Goal: Task Accomplishment & Management: Use online tool/utility

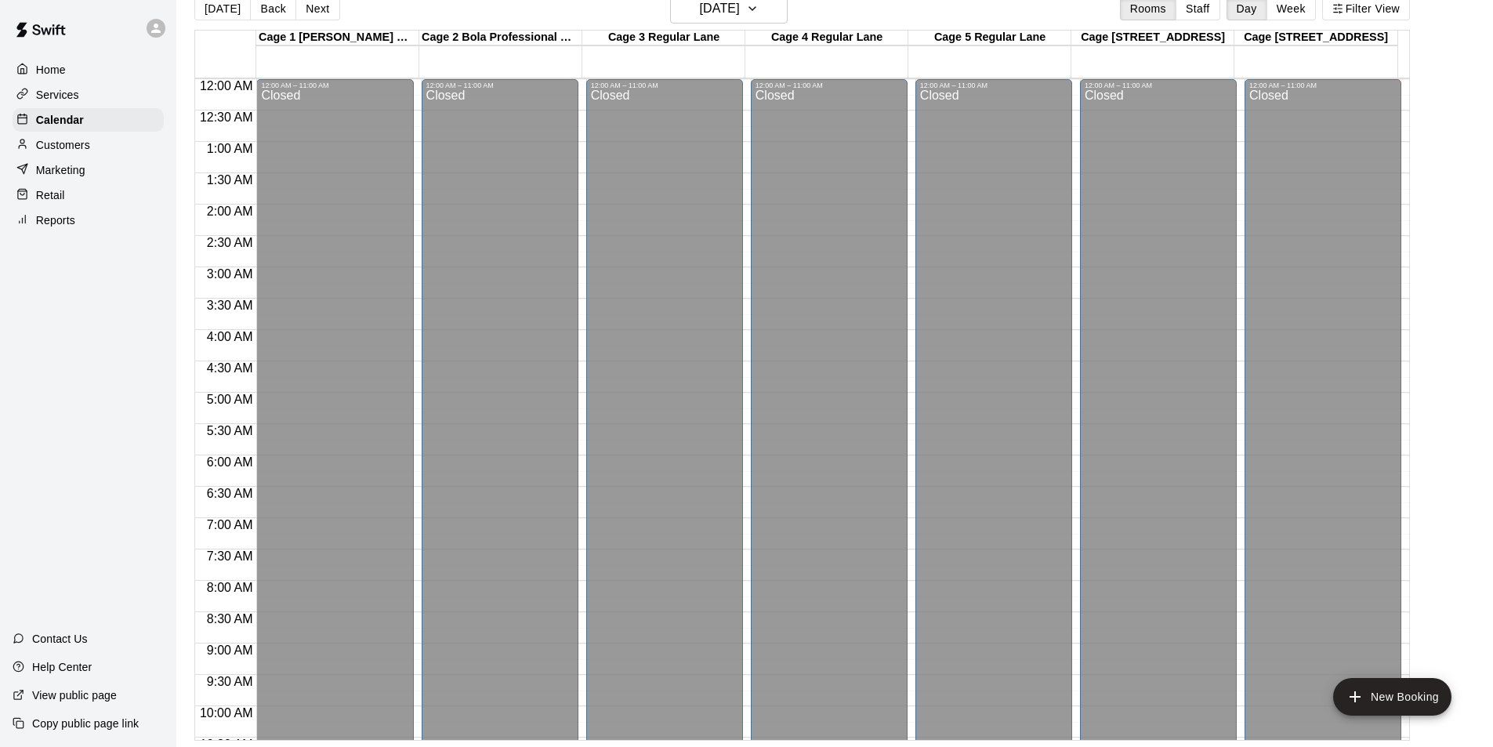
scroll to position [846, 0]
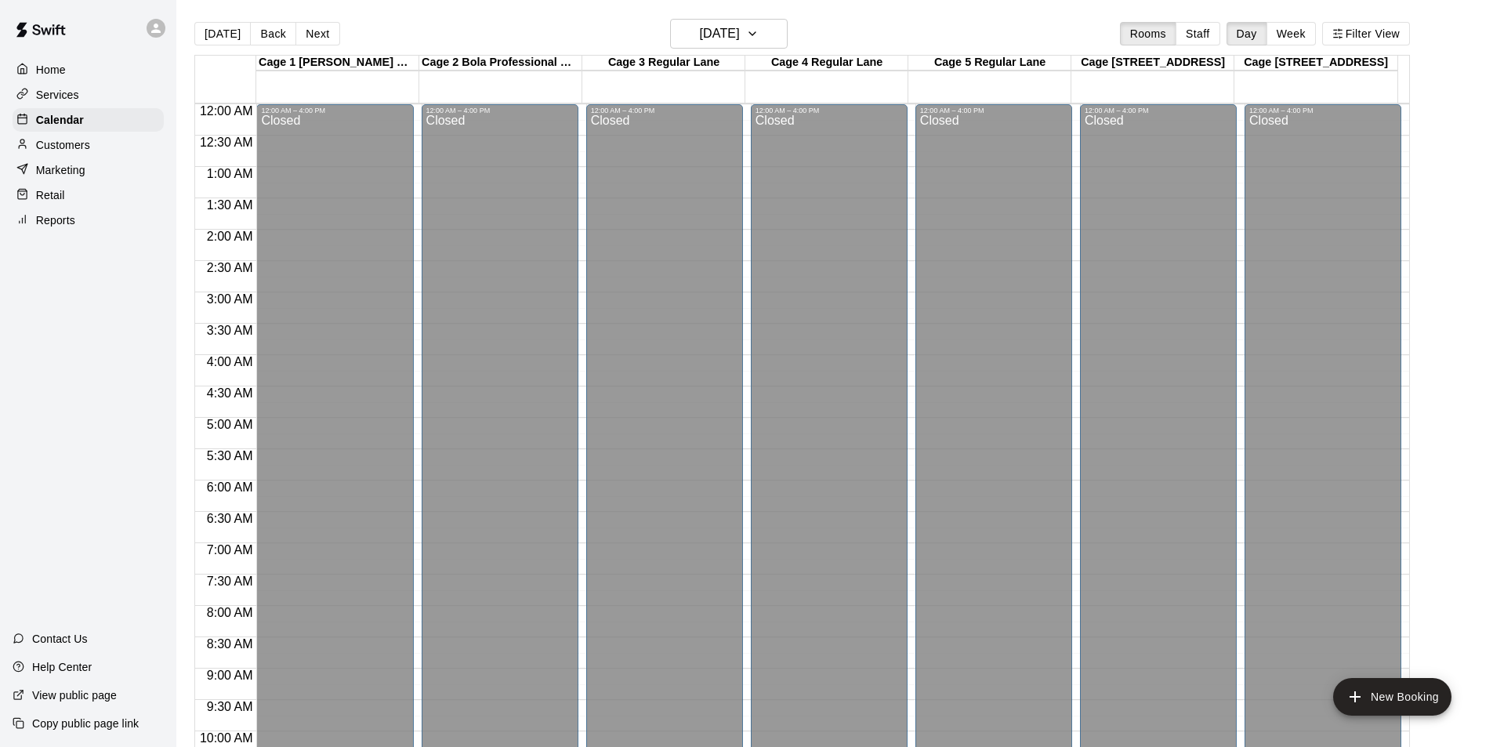
scroll to position [846, 0]
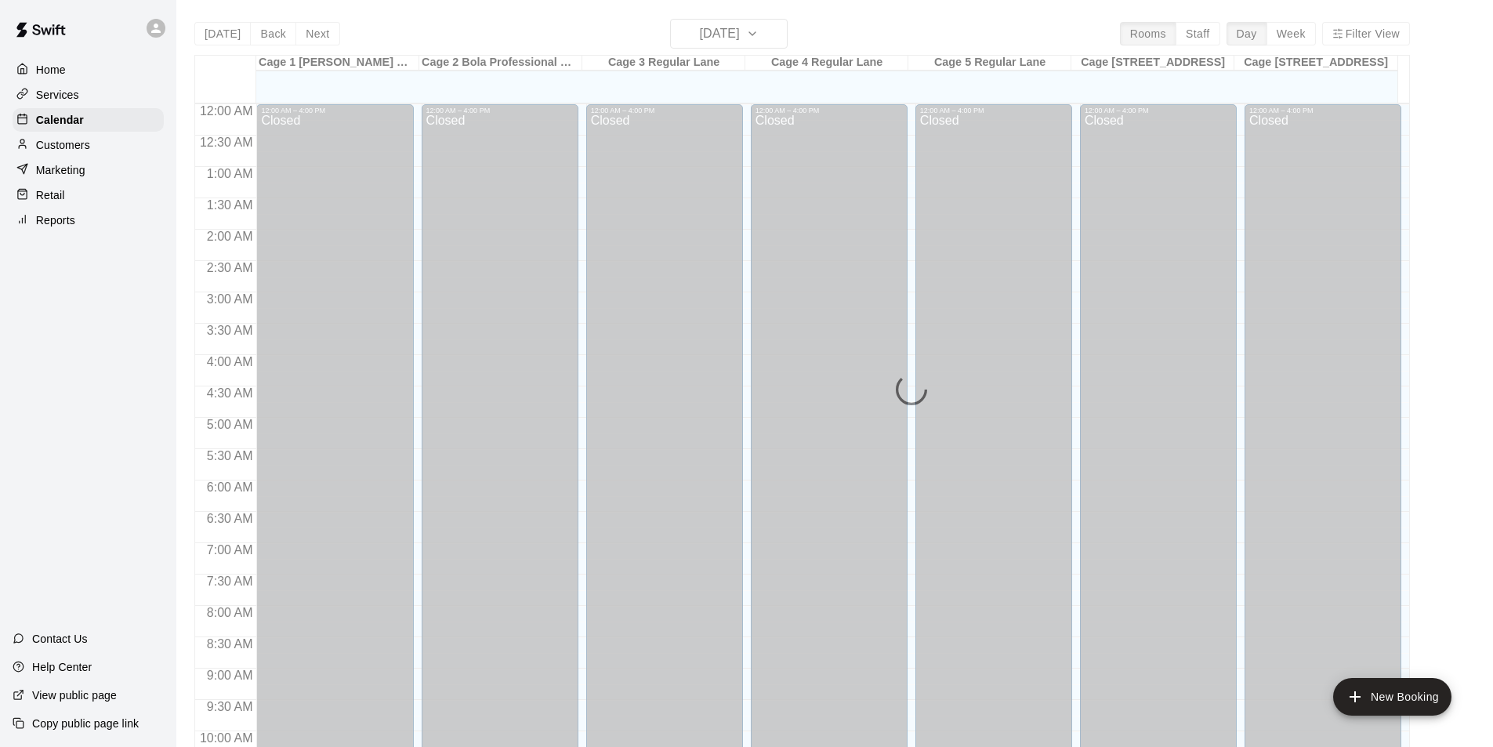
scroll to position [797, 0]
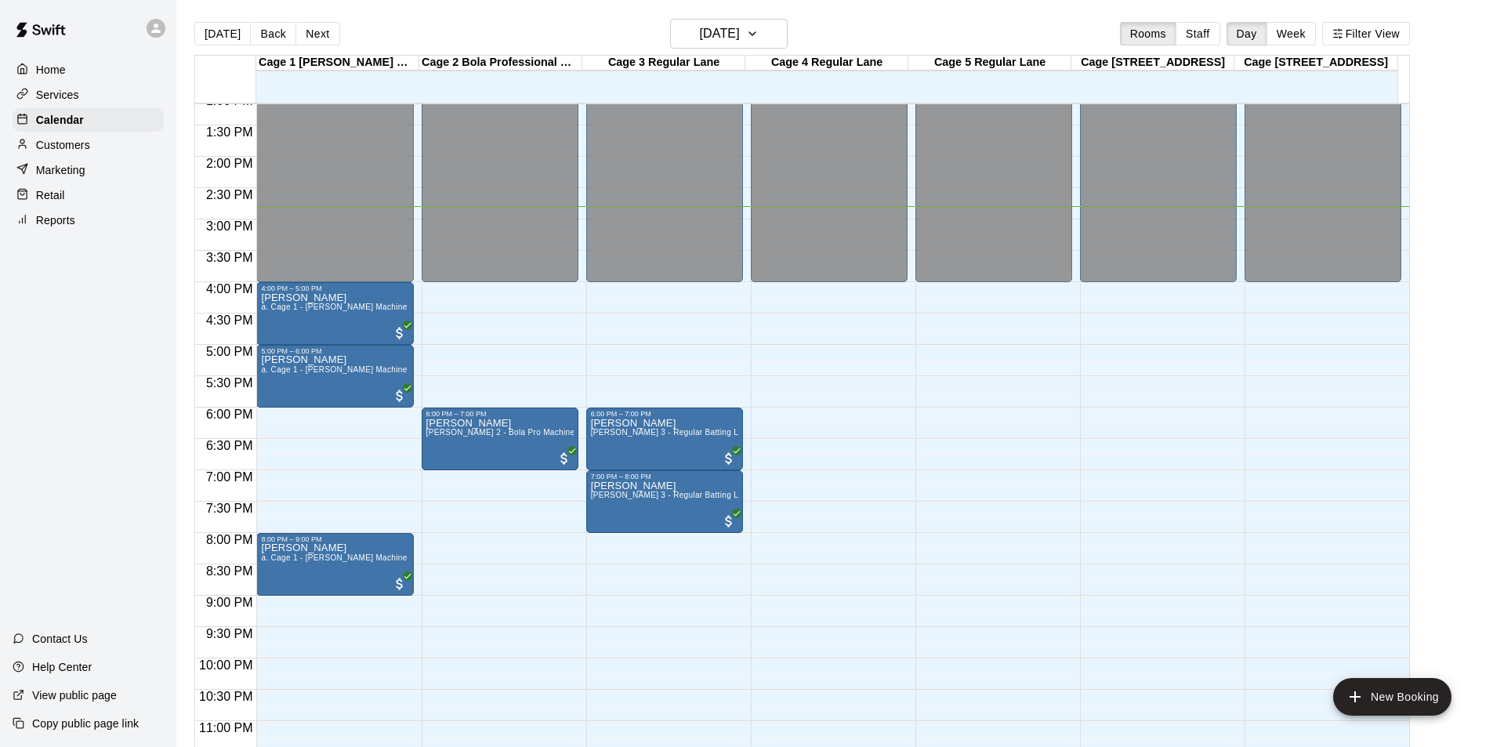
scroll to position [846, 0]
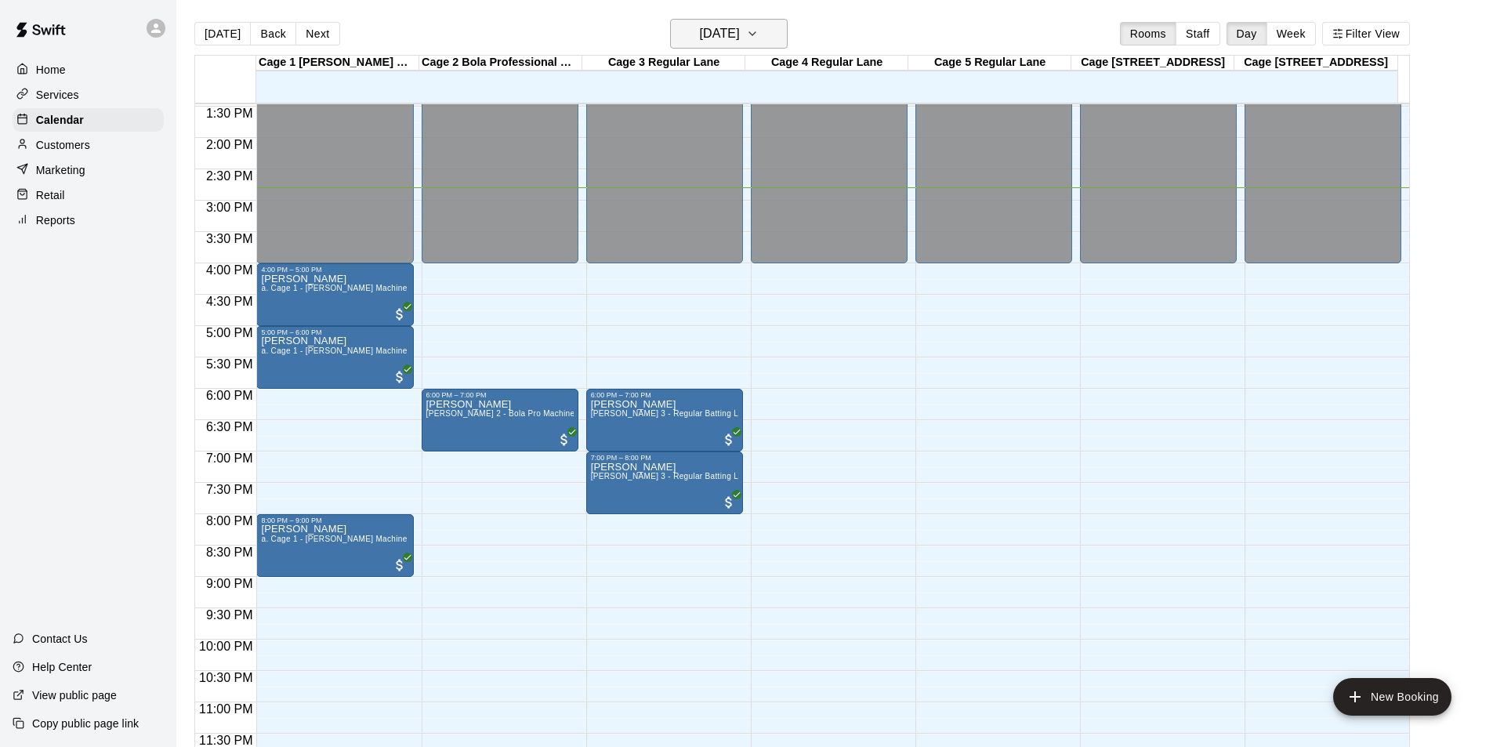
click at [768, 34] on button "Monday Aug 11" at bounding box center [729, 34] width 118 height 30
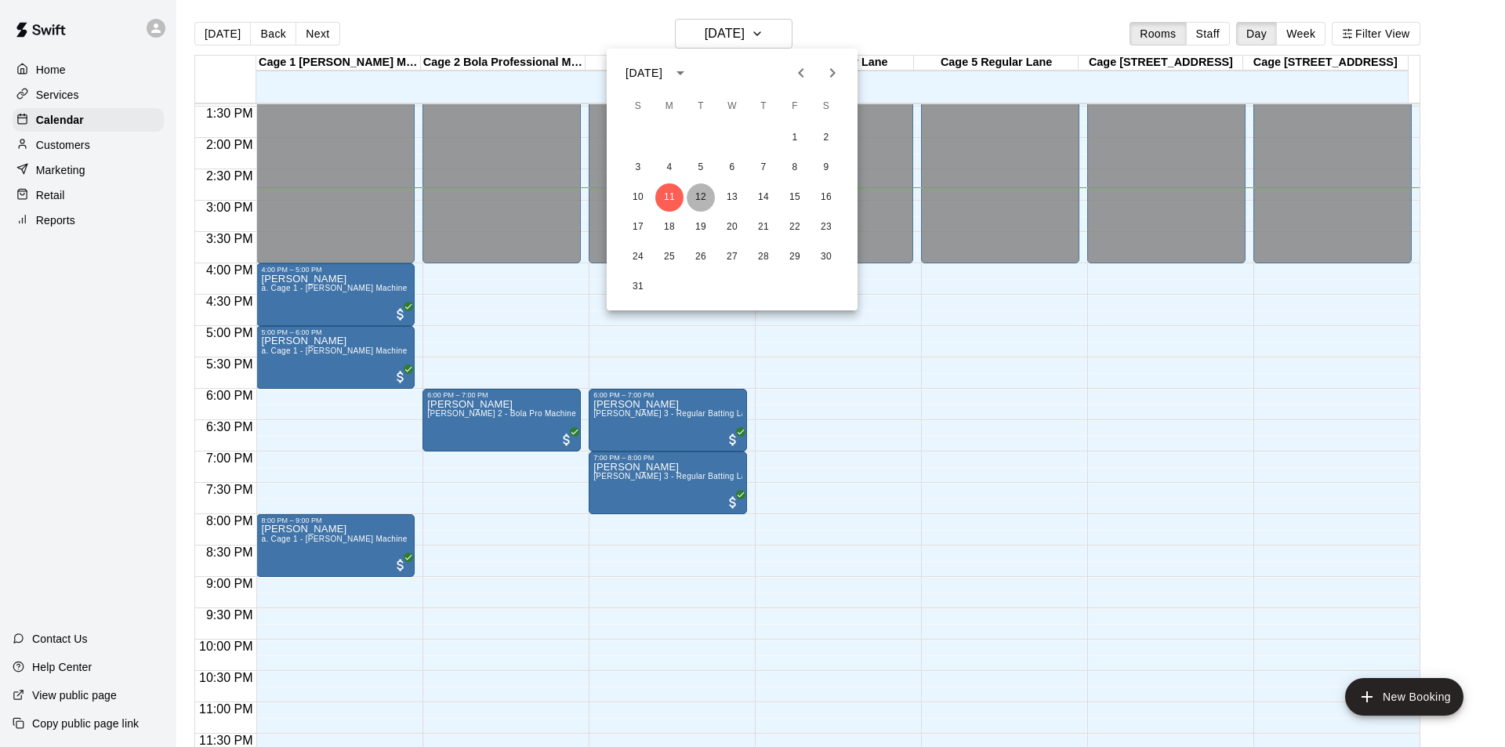
click at [701, 194] on button "12" at bounding box center [701, 197] width 28 height 28
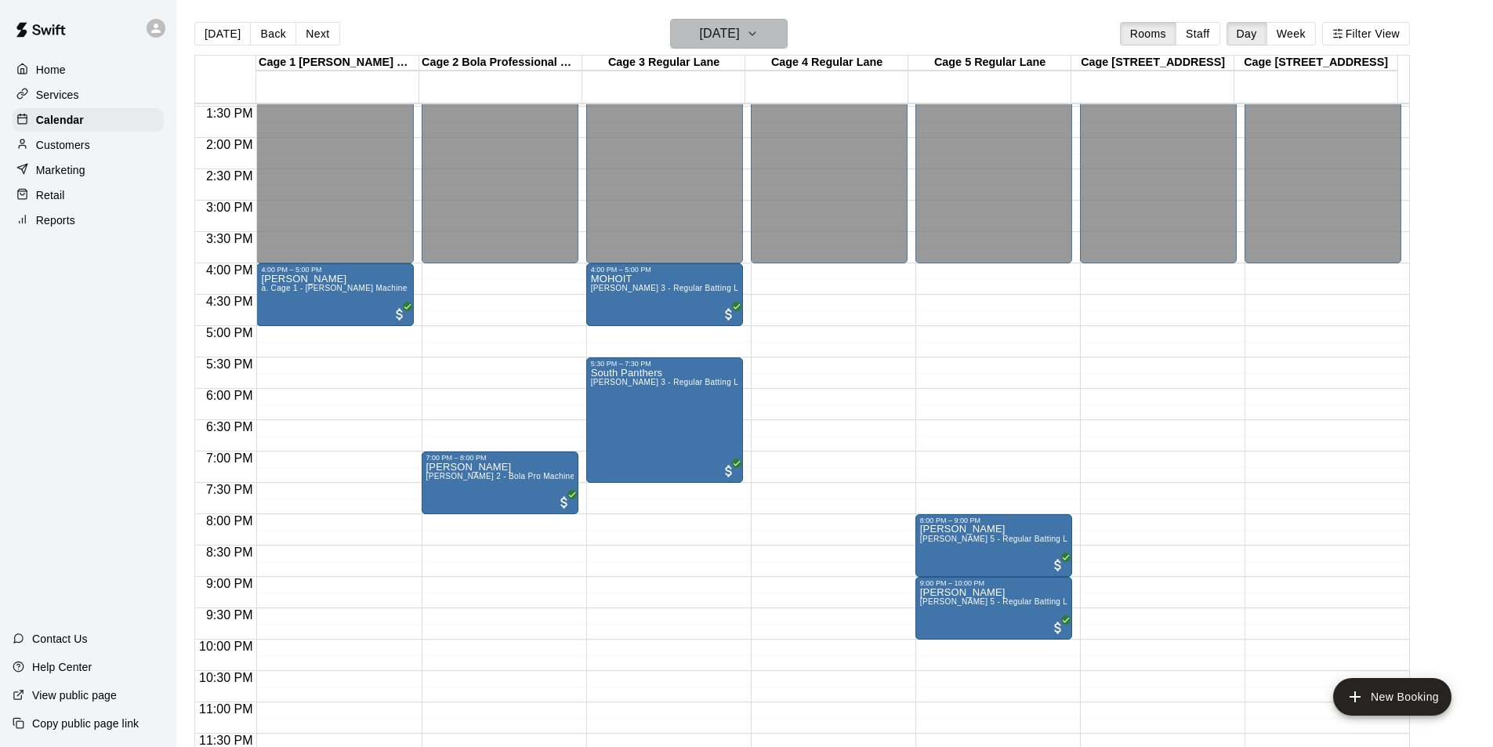
click at [716, 34] on h6 "Tuesday Aug 12" at bounding box center [720, 34] width 40 height 22
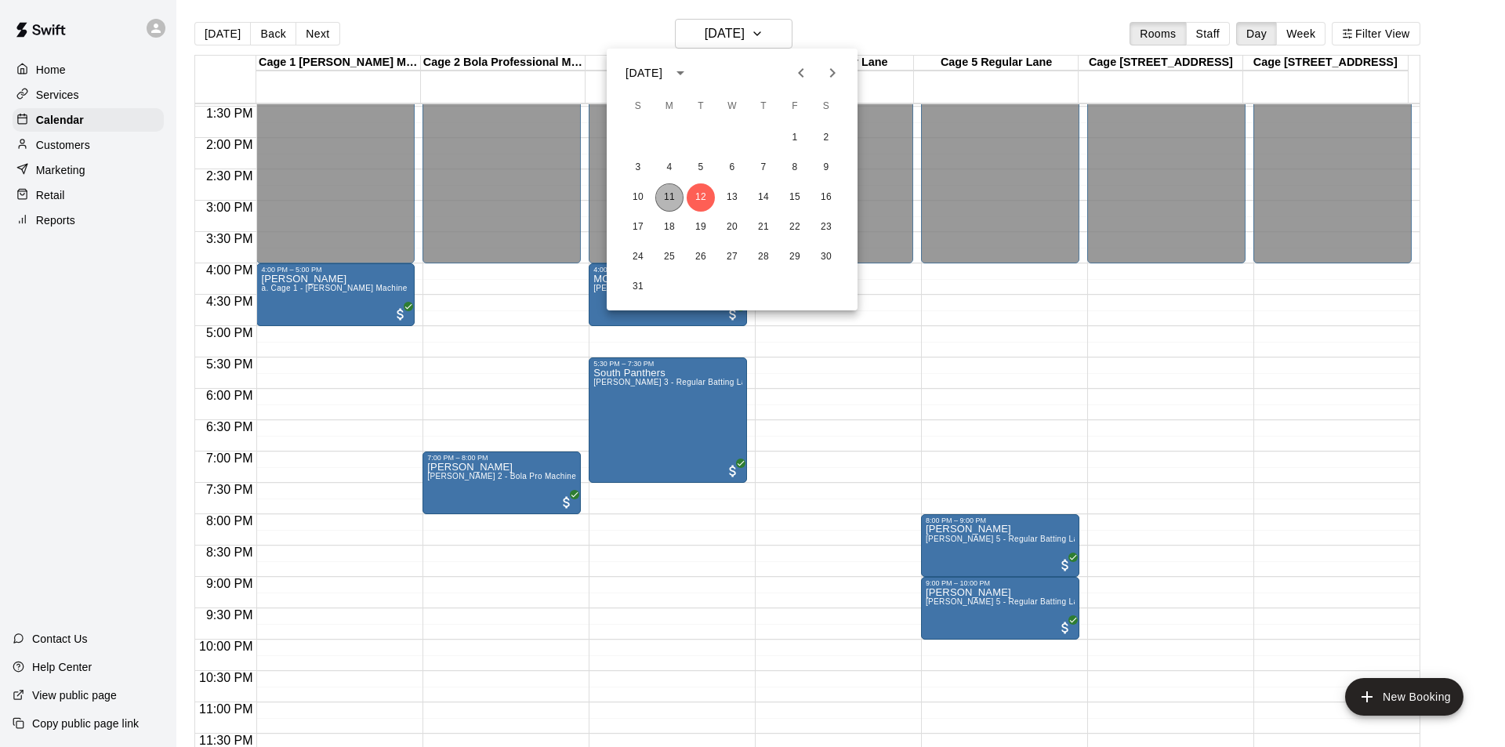
click at [668, 200] on button "11" at bounding box center [669, 197] width 28 height 28
